Goal: Task Accomplishment & Management: Use online tool/utility

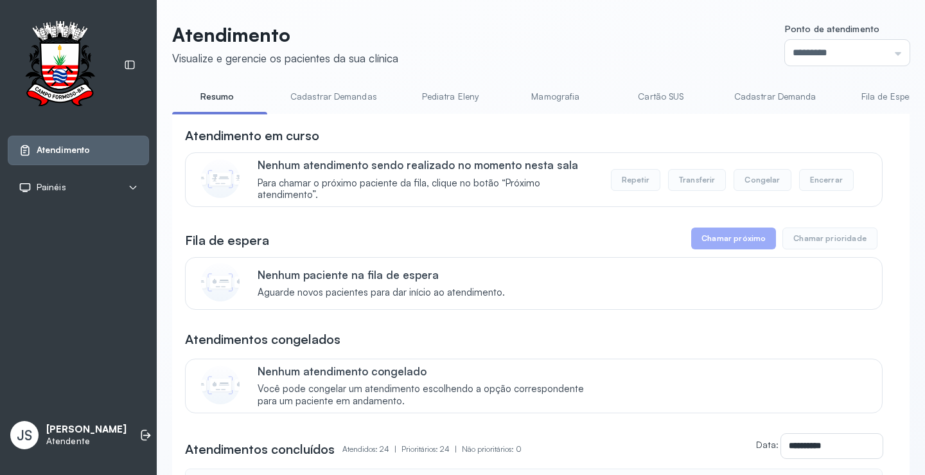
scroll to position [39, 0]
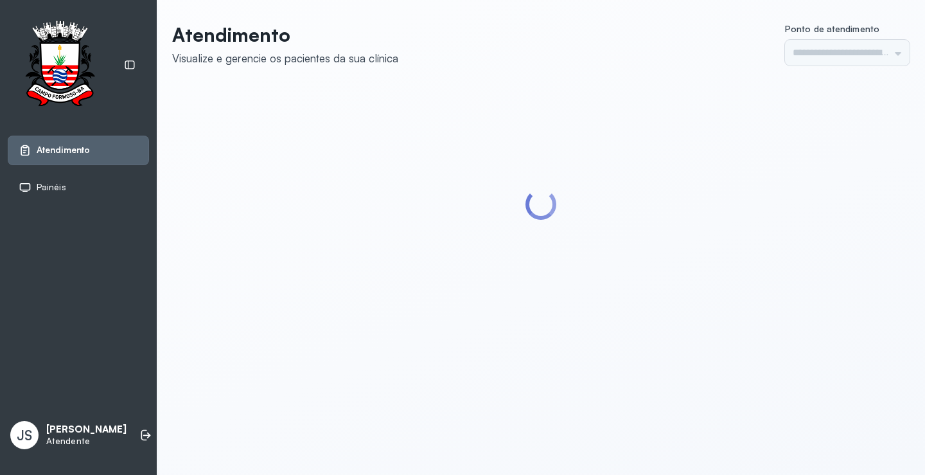
type input "*********"
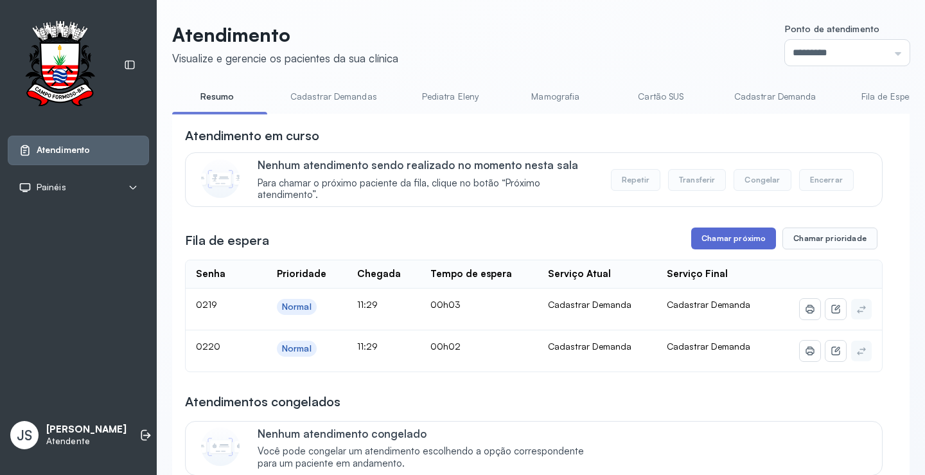
click at [750, 234] on button "Chamar próximo" at bounding box center [733, 238] width 85 height 22
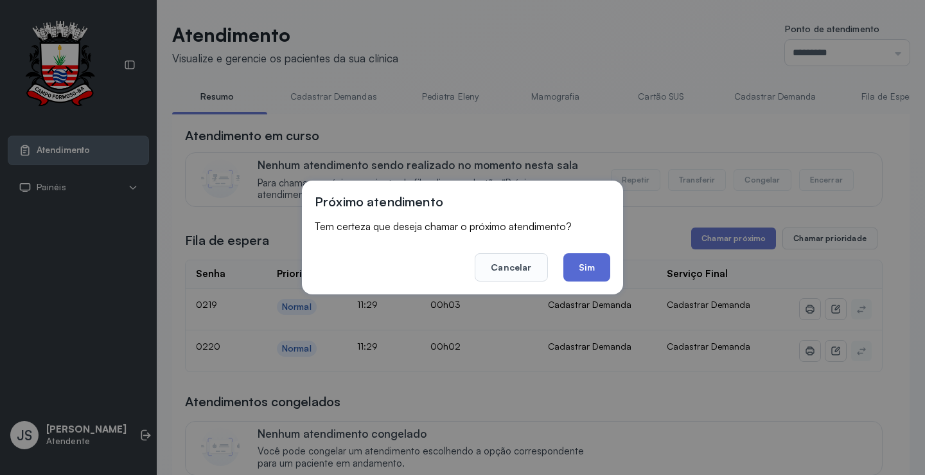
click at [584, 267] on button "Sim" at bounding box center [586, 267] width 47 height 28
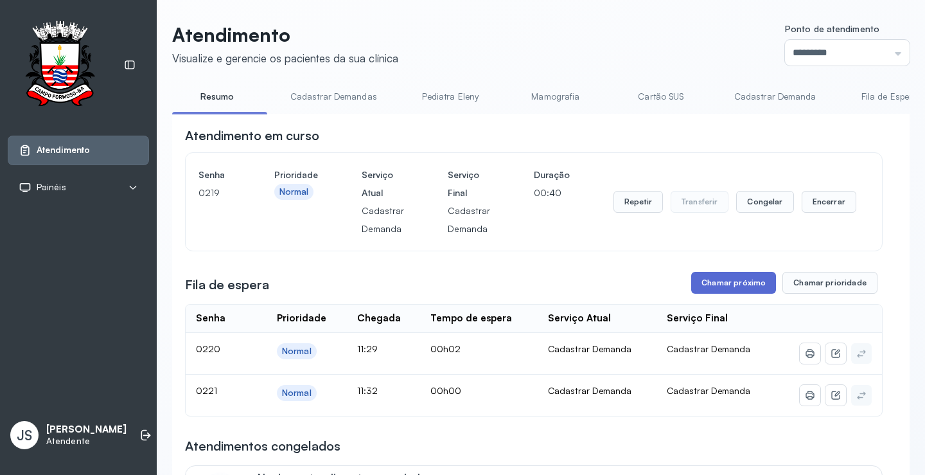
click at [736, 290] on button "Chamar próximo" at bounding box center [733, 283] width 85 height 22
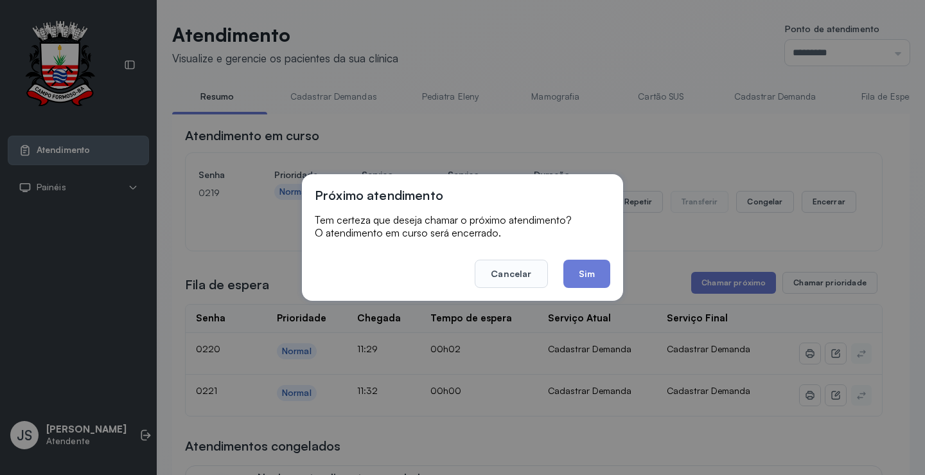
drag, startPoint x: 573, startPoint y: 264, endPoint x: 588, endPoint y: 267, distance: 15.0
click at [577, 264] on button "Sim" at bounding box center [586, 274] width 47 height 28
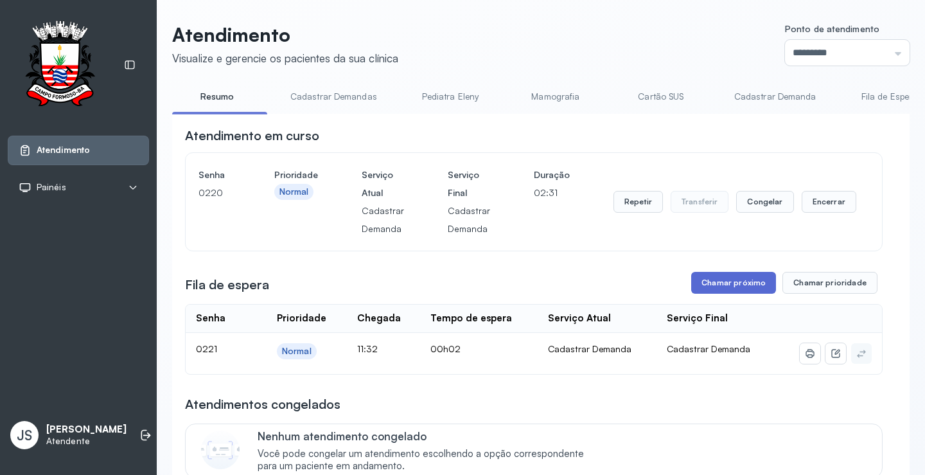
click at [739, 282] on button "Chamar próximo" at bounding box center [733, 283] width 85 height 22
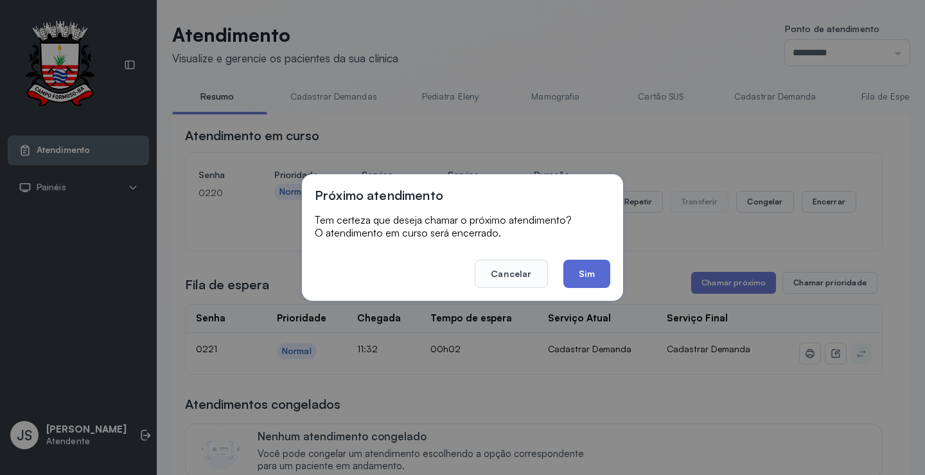
click at [576, 275] on button "Sim" at bounding box center [586, 274] width 47 height 28
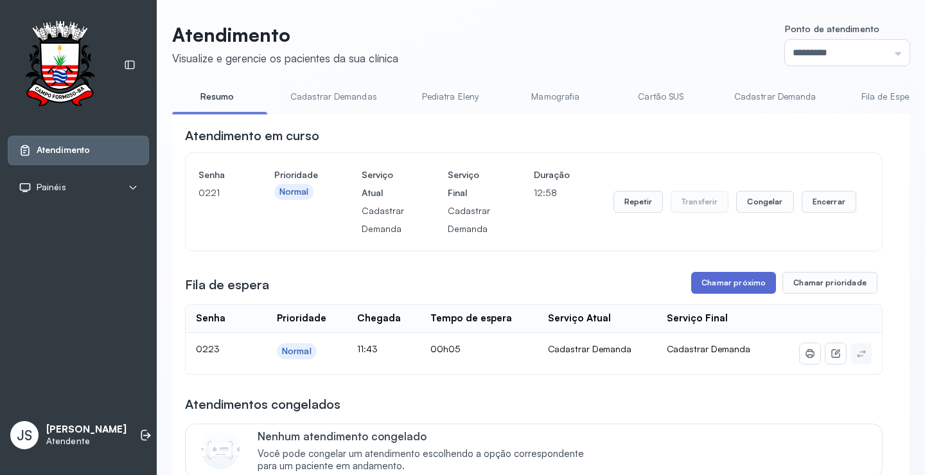
click at [721, 286] on button "Chamar próximo" at bounding box center [733, 283] width 85 height 22
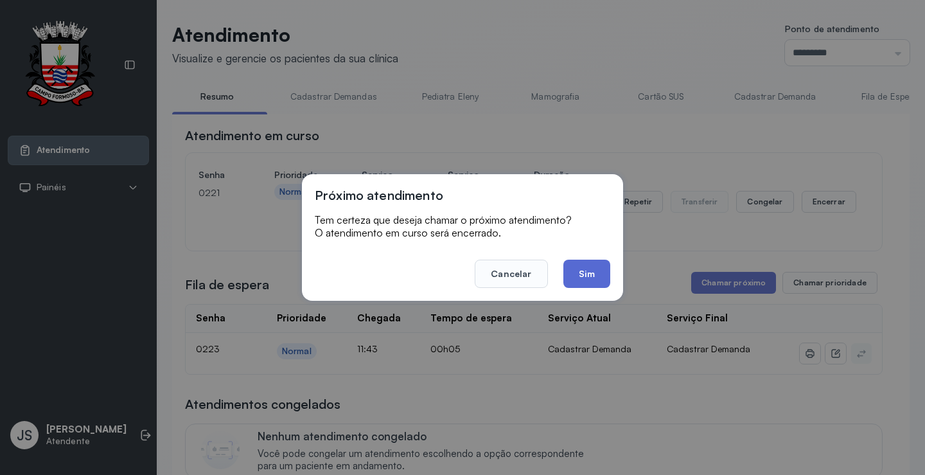
click at [589, 278] on button "Sim" at bounding box center [586, 274] width 47 height 28
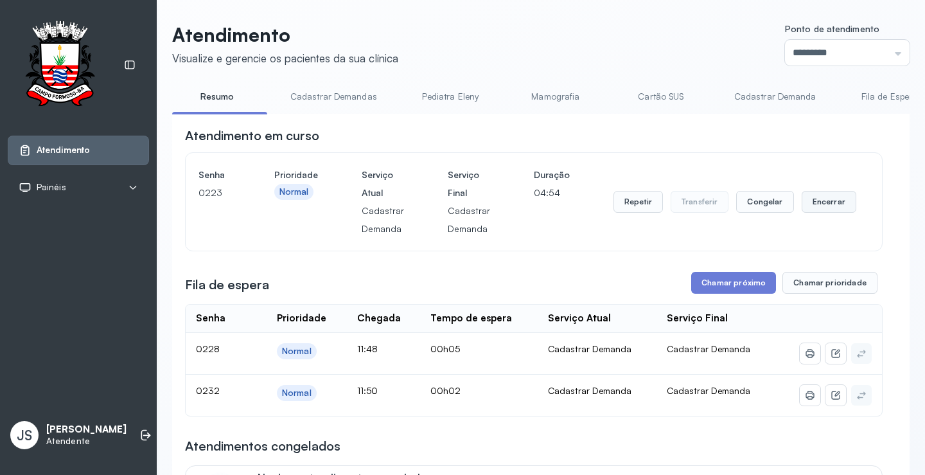
click at [816, 206] on button "Encerrar" at bounding box center [829, 202] width 55 height 22
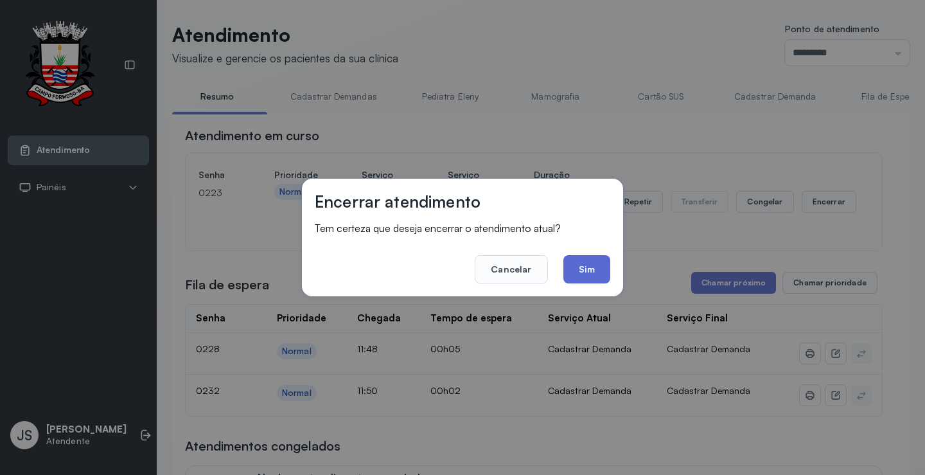
click at [584, 261] on button "Sim" at bounding box center [586, 269] width 47 height 28
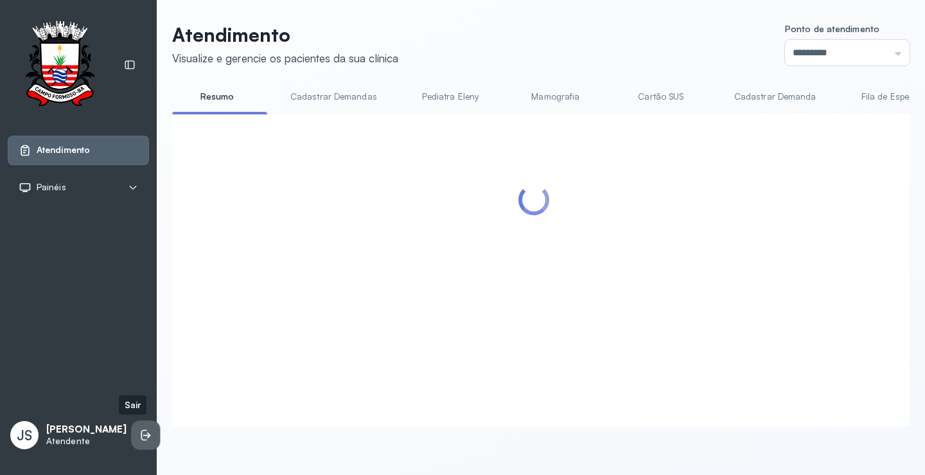
click at [139, 435] on icon at bounding box center [145, 434] width 13 height 13
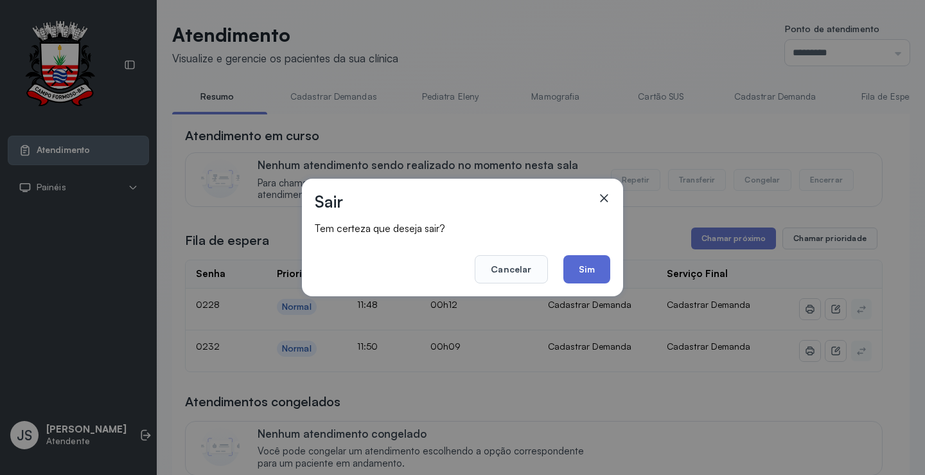
drag, startPoint x: 588, startPoint y: 272, endPoint x: 594, endPoint y: 270, distance: 6.7
click at [589, 272] on button "Sim" at bounding box center [586, 269] width 47 height 28
